Goal: Information Seeking & Learning: Learn about a topic

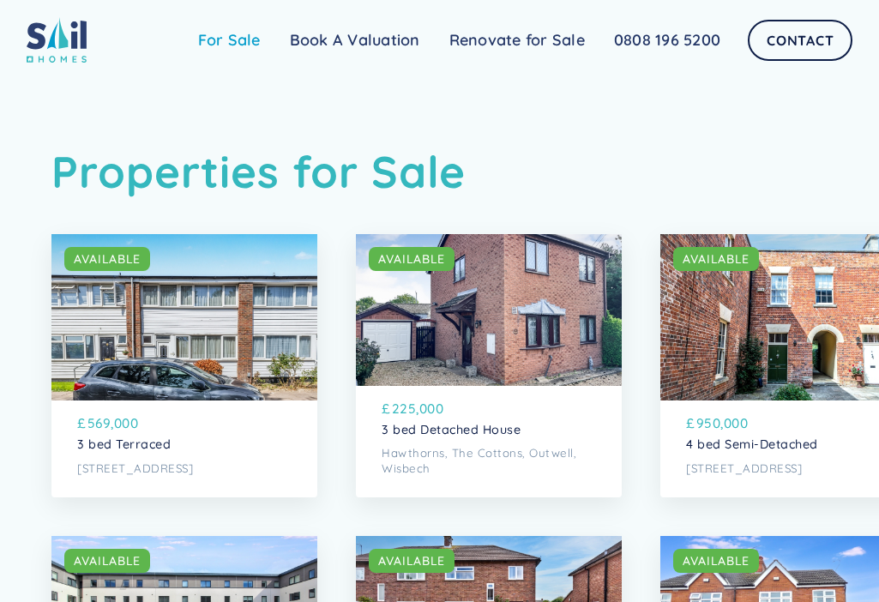
click at [238, 40] on link "For Sale" at bounding box center [230, 40] width 92 height 34
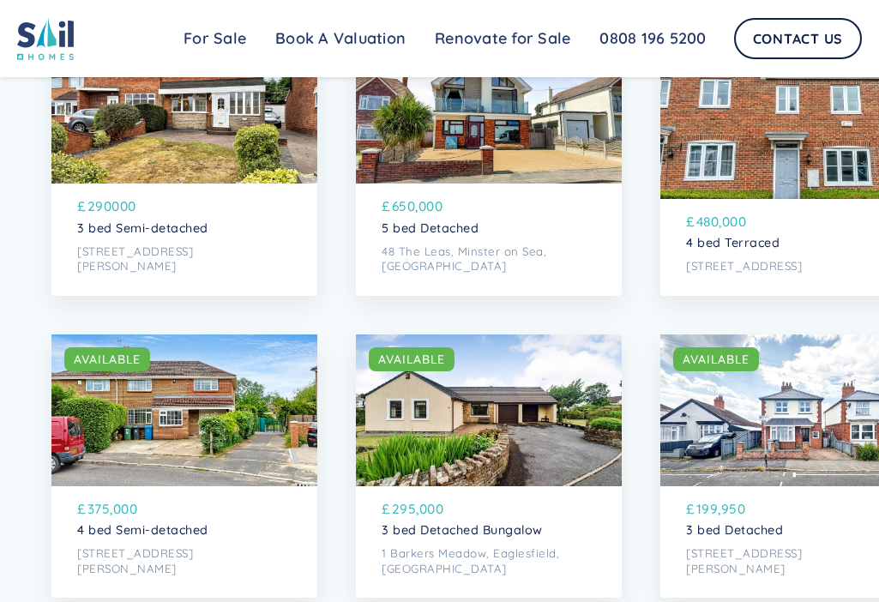
scroll to position [2316, 0]
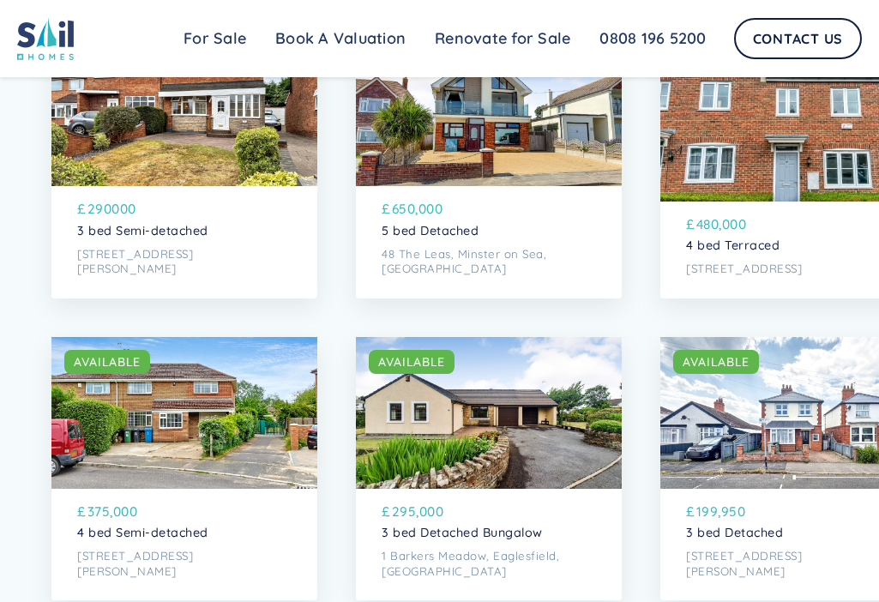
click at [198, 131] on div "SOLD AVAILABLE" at bounding box center [184, 110] width 266 height 152
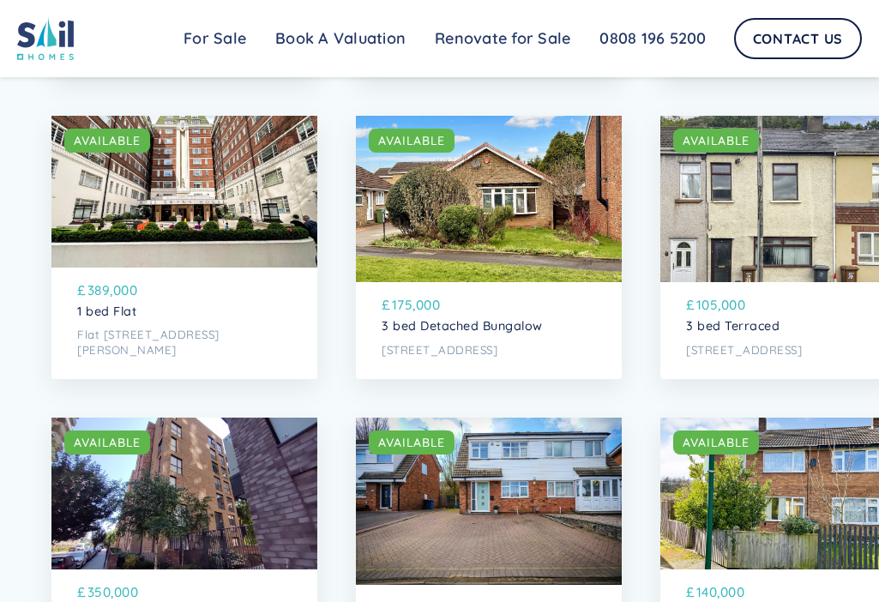
scroll to position [3260, 0]
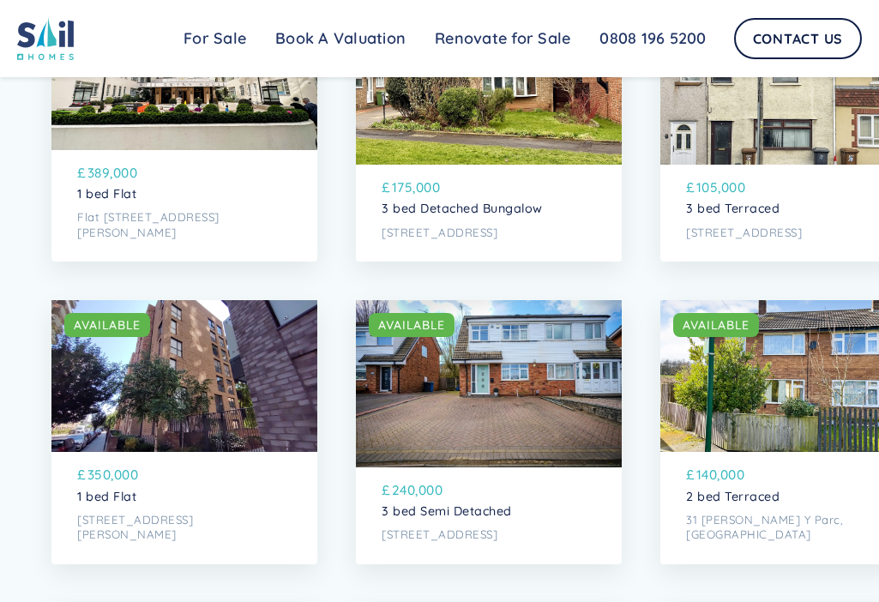
click at [479, 240] on p "[STREET_ADDRESS]" at bounding box center [489, 233] width 214 height 15
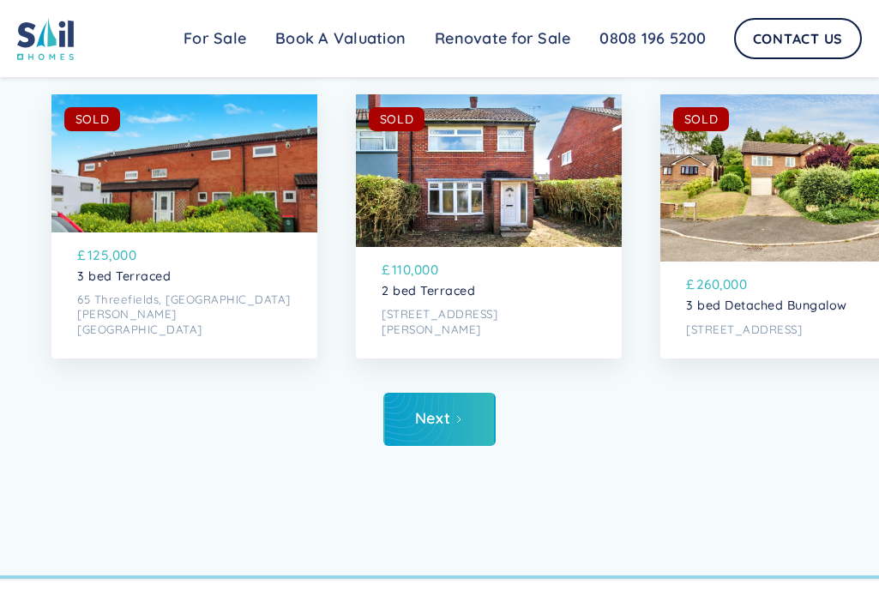
scroll to position [6004, 0]
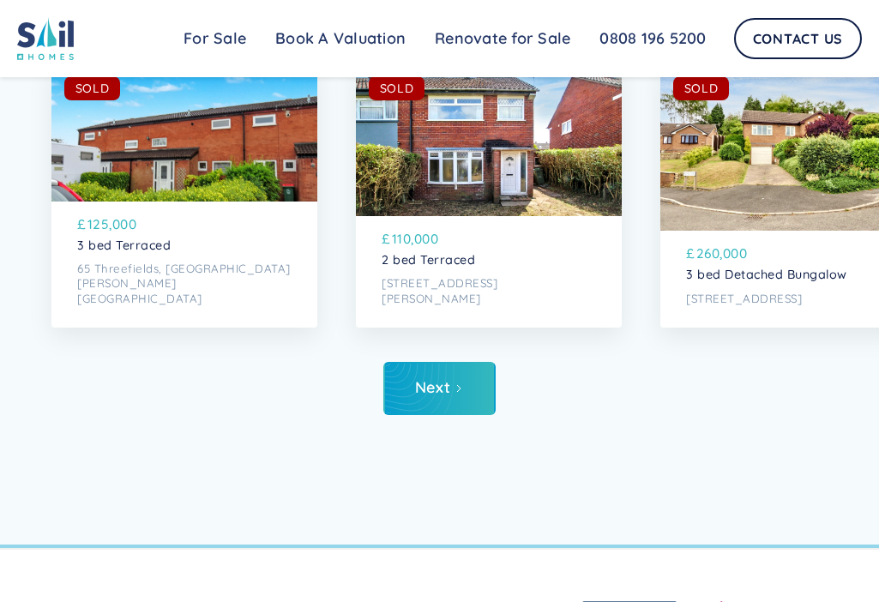
click at [172, 306] on p "65 Threefields, [GEOGRAPHIC_DATA][PERSON_NAME][GEOGRAPHIC_DATA]" at bounding box center [184, 284] width 214 height 45
click at [471, 415] on link "Next" at bounding box center [439, 388] width 112 height 53
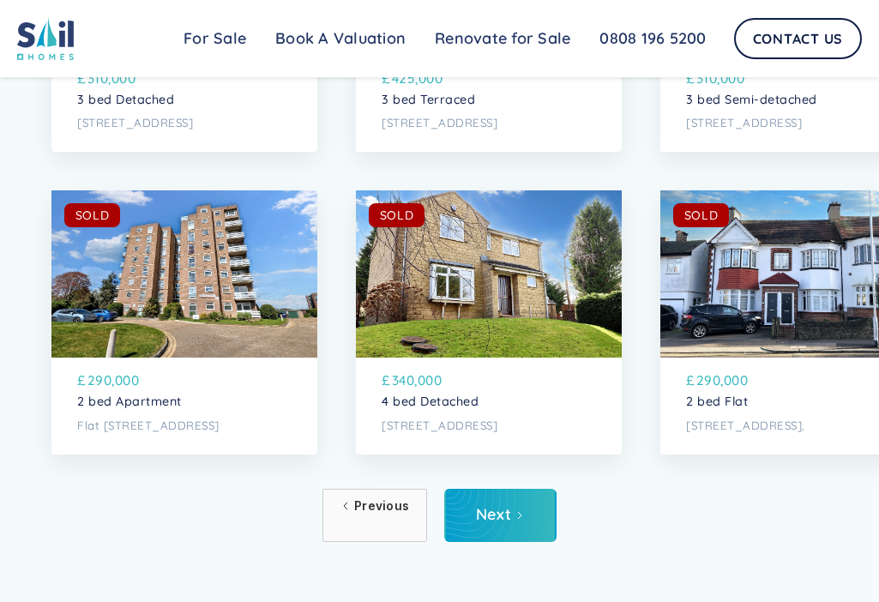
scroll to position [6090, 0]
